Goal: Use online tool/utility: Utilize a website feature to perform a specific function

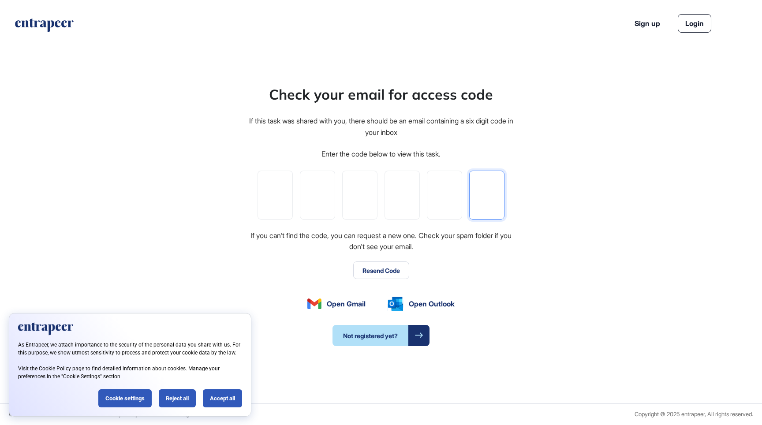
paste input "*"
type input "*"
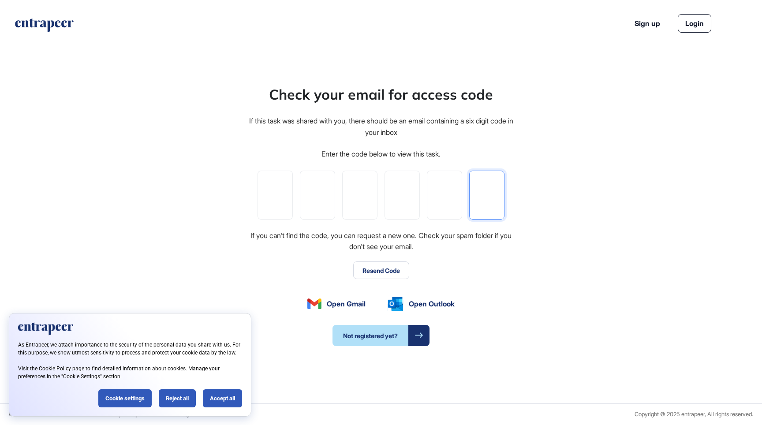
type input "*"
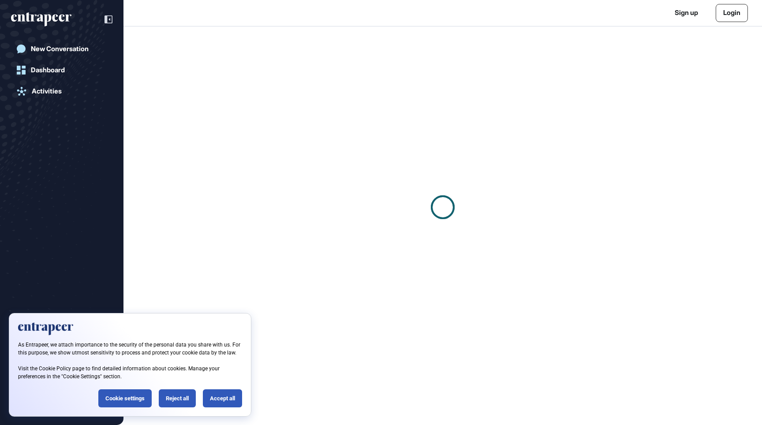
scroll to position [0, 0]
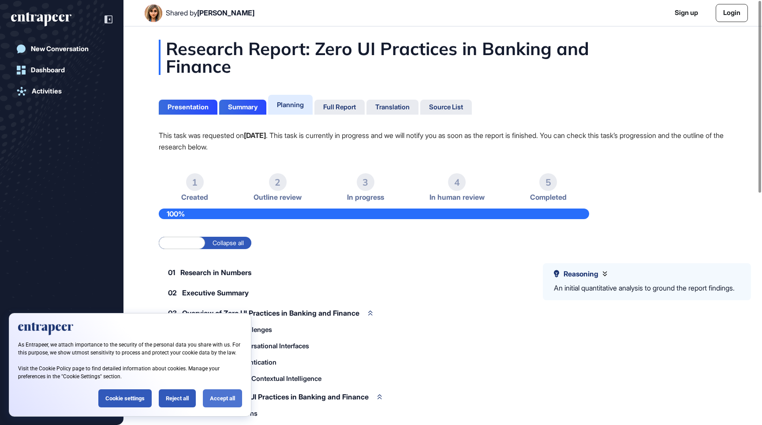
click at [215, 397] on div "Accept all" at bounding box center [222, 398] width 39 height 18
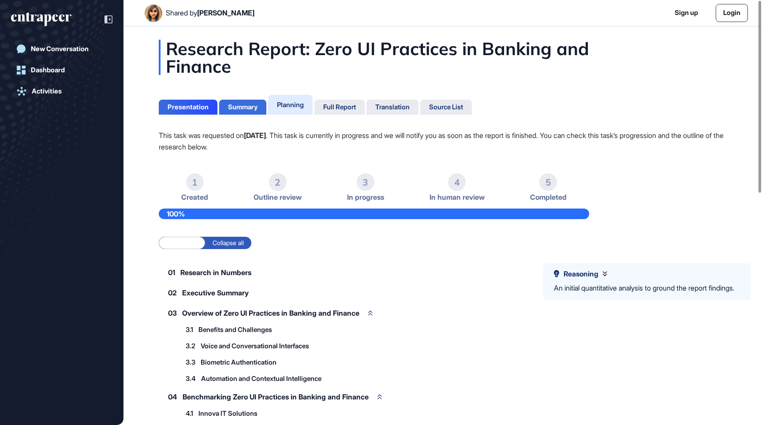
click at [247, 111] on div "Summary" at bounding box center [243, 107] width 30 height 8
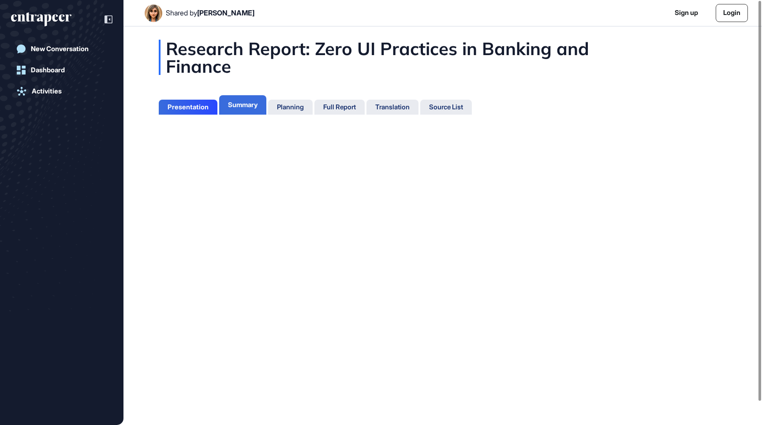
scroll to position [4, 0]
